Goal: Transaction & Acquisition: Purchase product/service

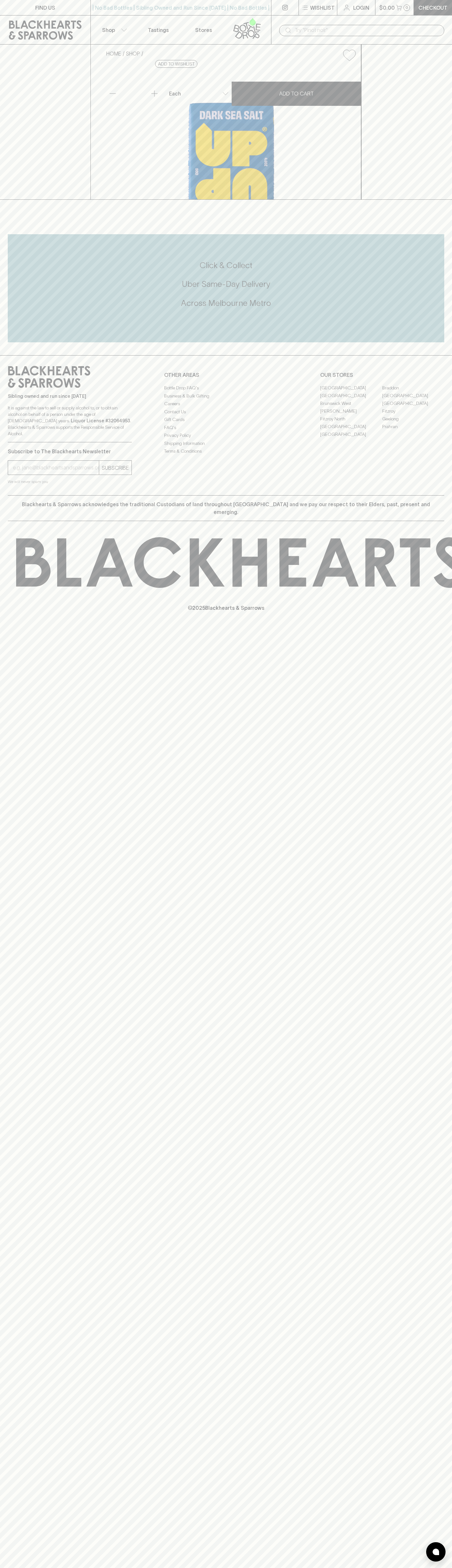
click at [450, 19] on div "​" at bounding box center [361, 30] width 181 height 29
click at [446, 831] on div "FIND US | No Bad Bottles | Sibling Owned and Run Since 2006 | No Bad Bottles | …" at bounding box center [226, 784] width 452 height 1568
click at [356, 1567] on html "FIND US | No Bad Bottles | Sibling Owned and Run Since 2006 | No Bad Bottles | …" at bounding box center [226, 784] width 452 height 1568
click at [14, 837] on div "FIND US | No Bad Bottles | Sibling Owned and Run Since 2006 | No Bad Bottles | …" at bounding box center [226, 784] width 452 height 1568
